Goal: Transaction & Acquisition: Purchase product/service

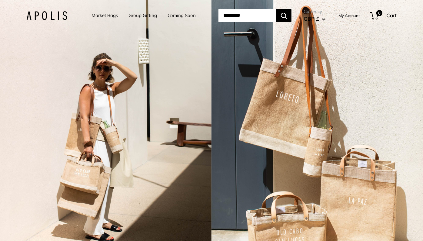
click at [236, 17] on input "Search..." at bounding box center [248, 15] width 58 height 13
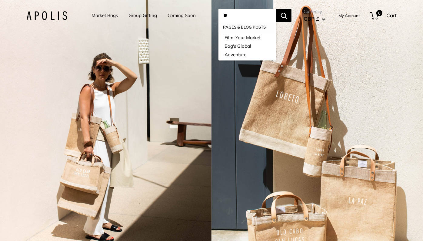
type input "*"
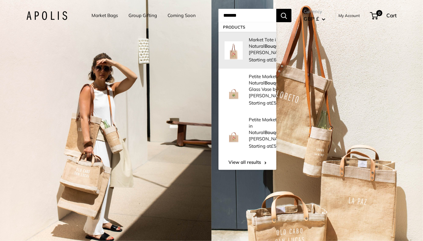
type input "*******"
click at [239, 59] on link "Market Tote in Natural Bouquet by [PERSON_NAME] Starting at £66.68" at bounding box center [248, 50] width 58 height 37
